Goal: Task Accomplishment & Management: Use online tool/utility

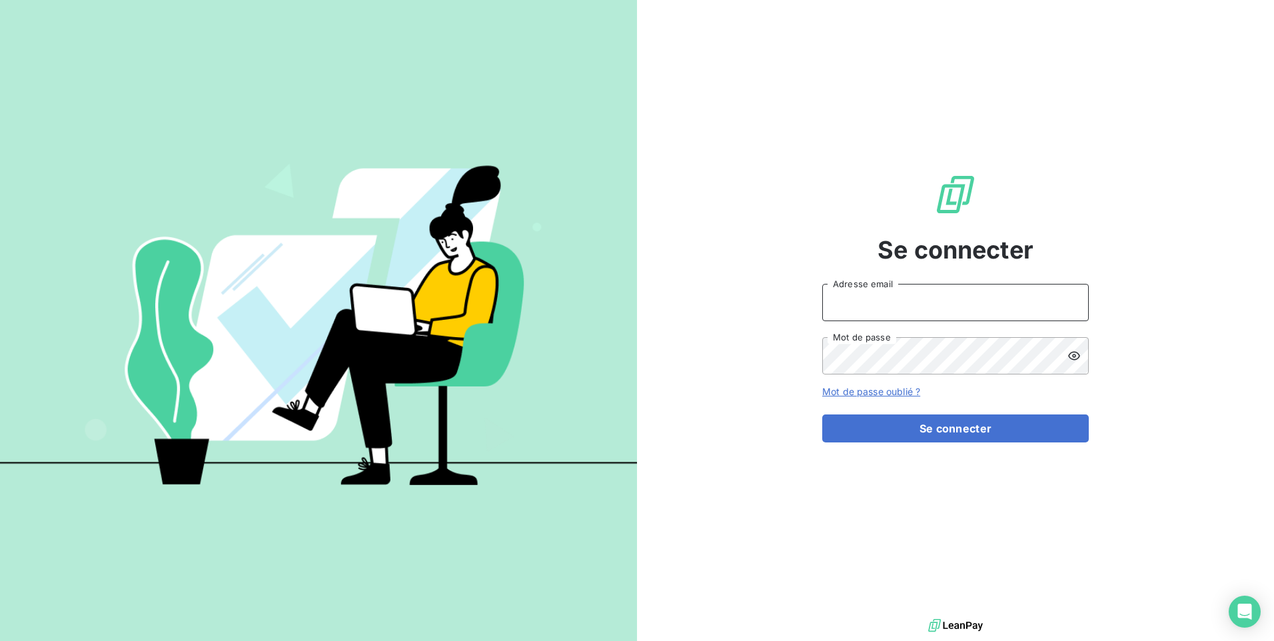
click at [983, 303] on input "Adresse email" at bounding box center [955, 302] width 266 height 37
click at [883, 301] on input "Adresse email" at bounding box center [955, 302] width 266 height 37
type input "[EMAIL_ADDRESS][DOMAIN_NAME]"
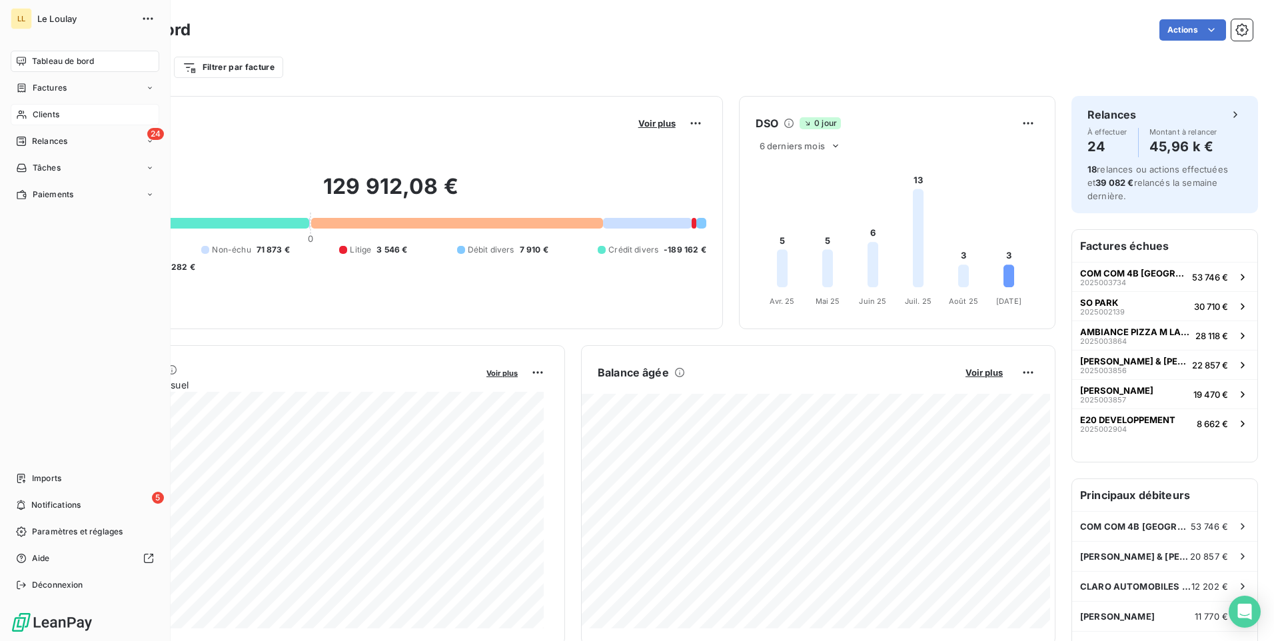
click at [38, 118] on span "Clients" at bounding box center [46, 115] width 27 height 12
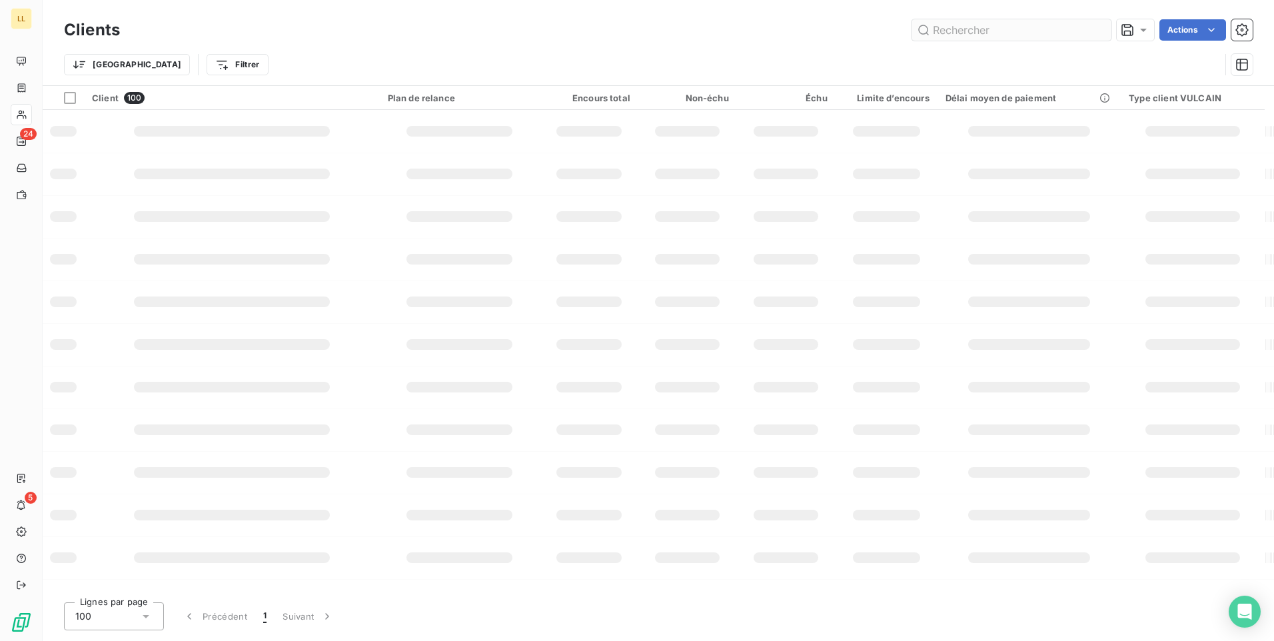
click at [1045, 27] on input "text" at bounding box center [1011, 29] width 200 height 21
type input "4479"
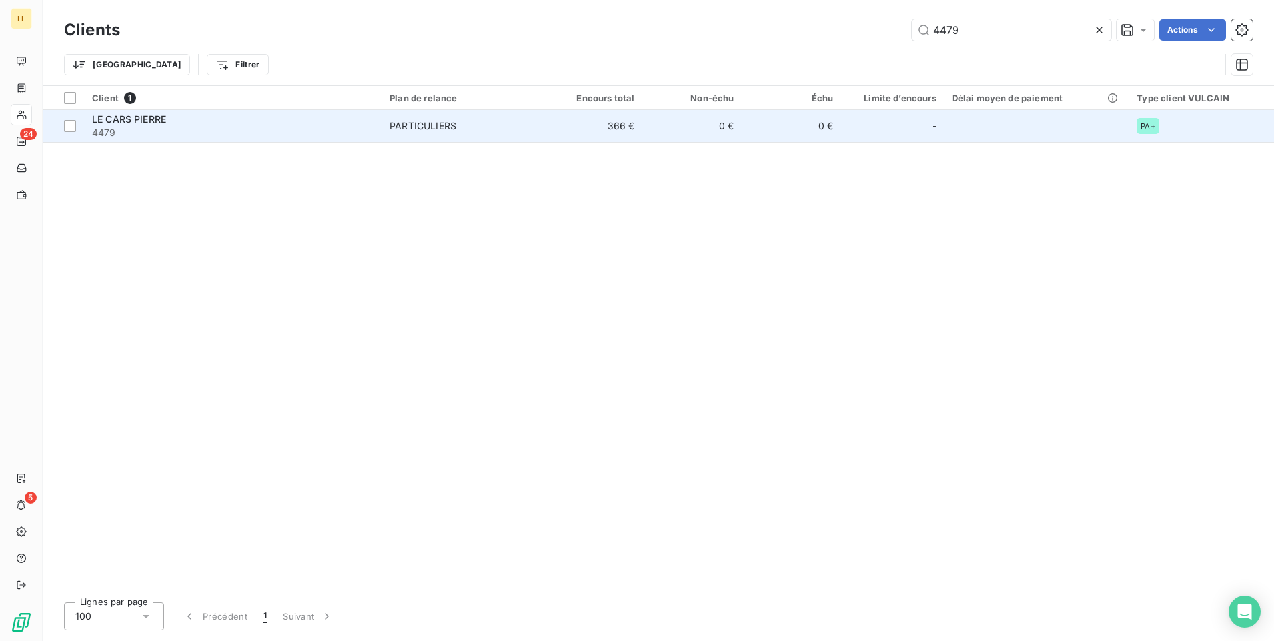
click at [121, 118] on span "LE CARS PIERRE" at bounding box center [129, 118] width 74 height 11
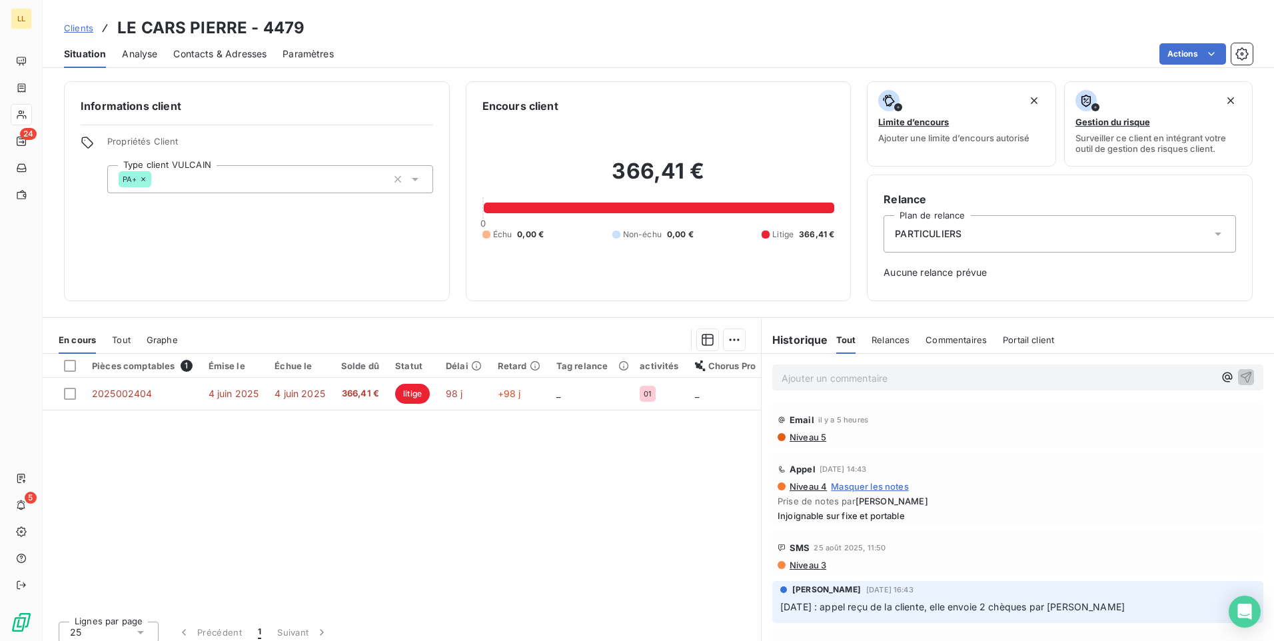
click at [822, 372] on p "Ajouter un commentaire ﻿" at bounding box center [997, 378] width 432 height 17
